Goal: Find contact information: Find contact information

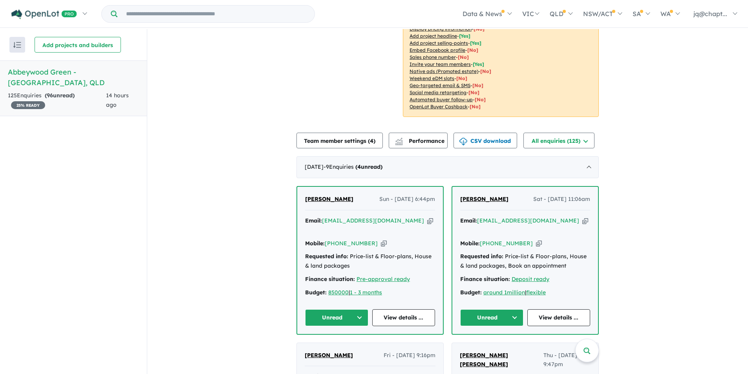
scroll to position [196, 0]
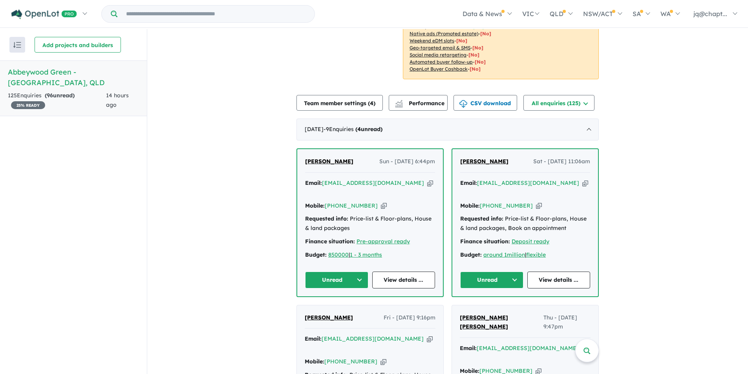
click at [427, 186] on icon "button" at bounding box center [430, 183] width 6 height 8
click at [427, 184] on icon "button" at bounding box center [430, 183] width 6 height 8
drag, startPoint x: 353, startPoint y: 165, endPoint x: 300, endPoint y: 164, distance: 53.0
click at [300, 164] on div "[PERSON_NAME] Sun - [DATE] 6:44pm Email: [EMAIL_ADDRESS][DOMAIN_NAME] Copied! M…" at bounding box center [370, 222] width 146 height 147
copy span "[PERSON_NAME]"
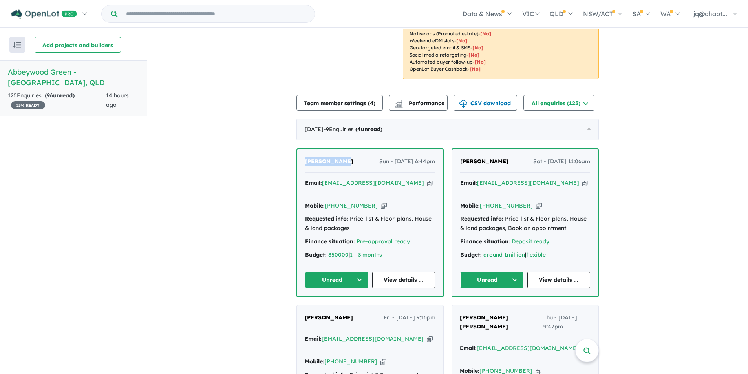
click at [381, 202] on icon "button" at bounding box center [384, 206] width 6 height 8
copy span "[PERSON_NAME]"
click at [582, 184] on icon "button" at bounding box center [585, 183] width 6 height 8
copy span "[PERSON_NAME]"
drag, startPoint x: 490, startPoint y: 161, endPoint x: 457, endPoint y: 160, distance: 33.0
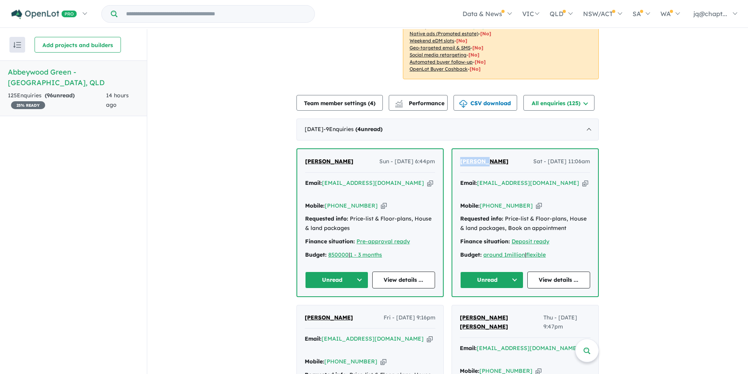
click at [457, 160] on div "[PERSON_NAME] - [DATE] 11:06am Email: [EMAIL_ADDRESS][DOMAIN_NAME] Copied! Mobi…" at bounding box center [525, 222] width 146 height 147
copy span "[PERSON_NAME]"
click at [536, 202] on icon "button" at bounding box center [539, 206] width 6 height 8
copy span "[PERSON_NAME]"
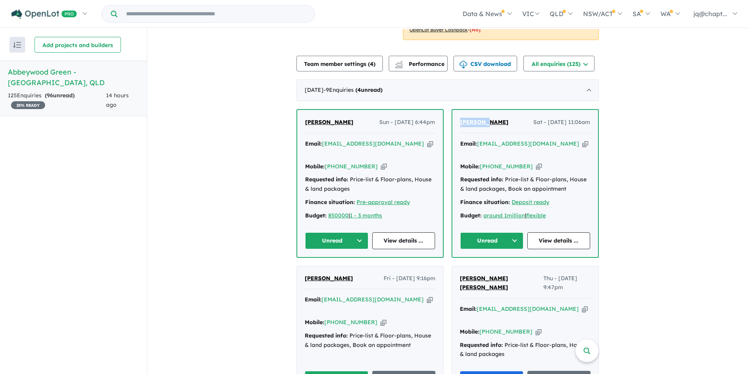
scroll to position [432, 0]
